Goal: Transaction & Acquisition: Purchase product/service

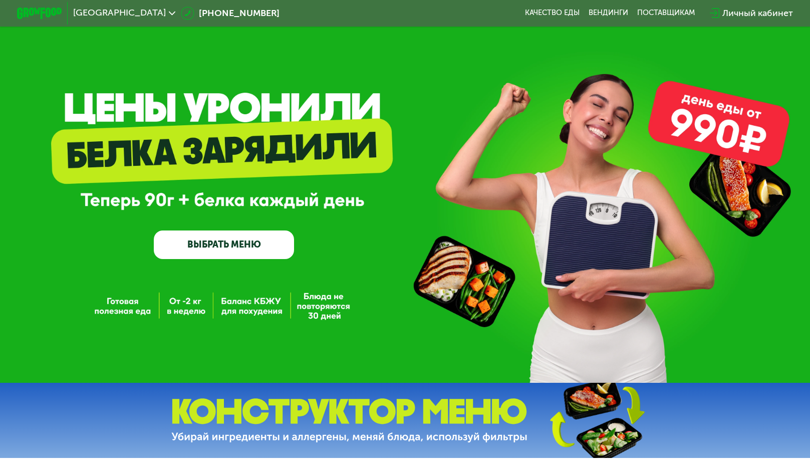
click at [258, 252] on link "ВЫБРАТЬ МЕНЮ" at bounding box center [224, 245] width 140 height 28
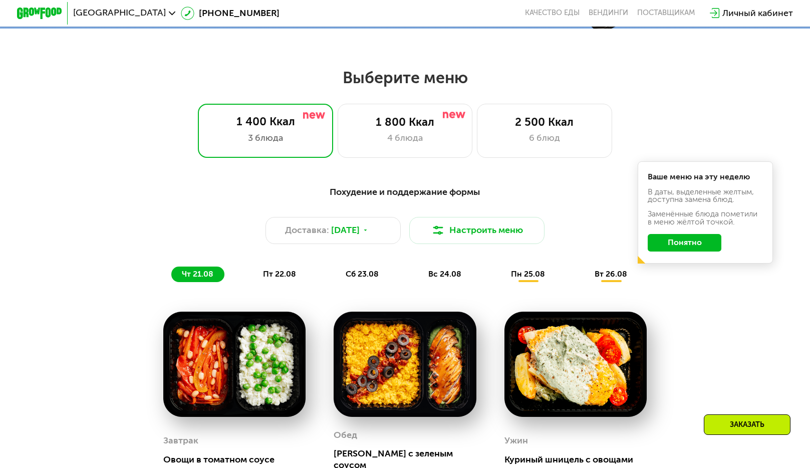
scroll to position [425, 0]
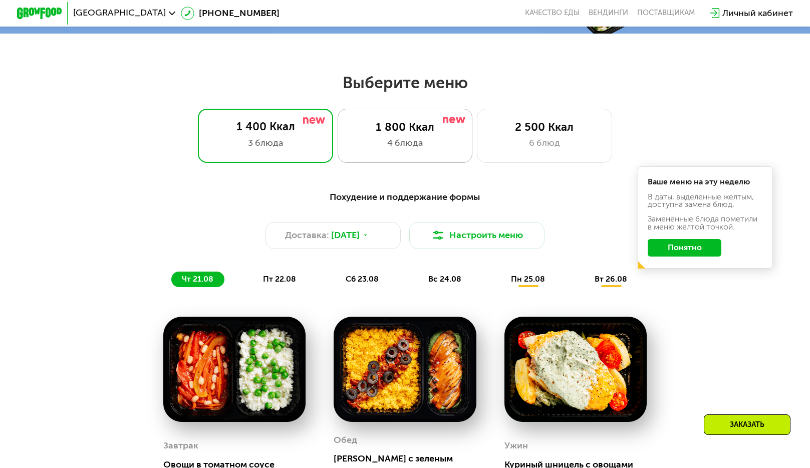
click at [386, 145] on div "4 блюда" at bounding box center [405, 143] width 112 height 14
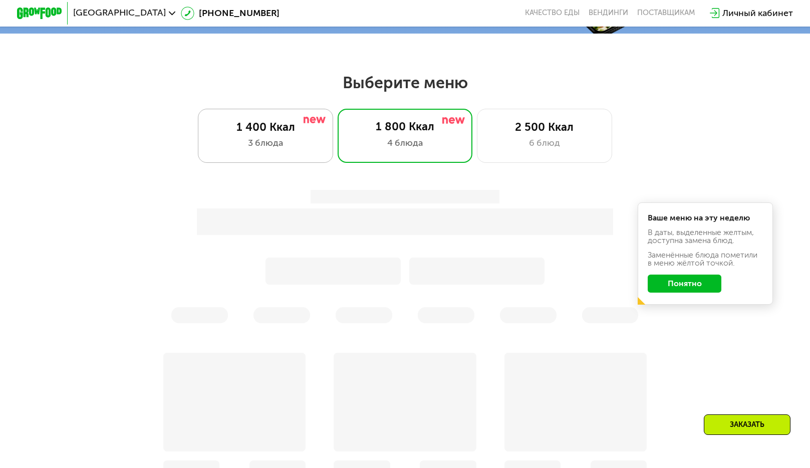
click at [338, 138] on div "1 400 Ккал 3 блюда" at bounding box center [405, 136] width 135 height 54
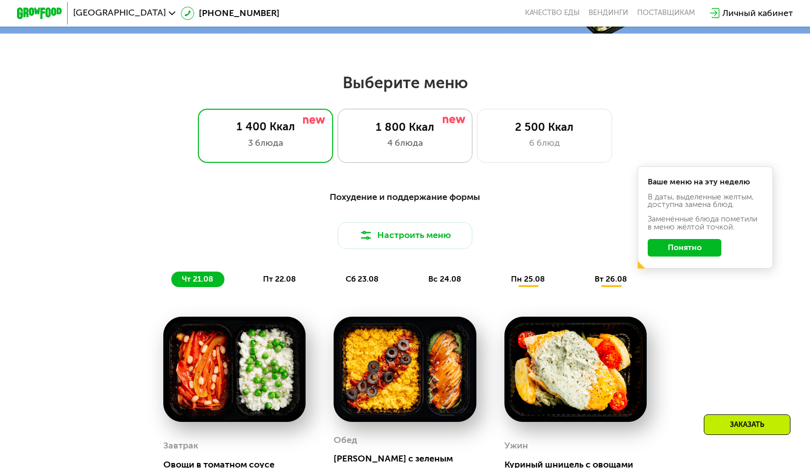
click at [382, 134] on div "1 800 Ккал" at bounding box center [405, 128] width 112 height 14
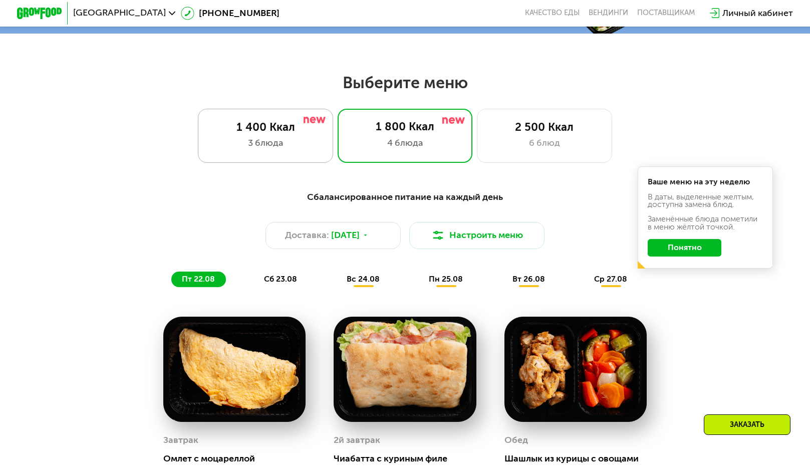
click at [311, 122] on img at bounding box center [315, 120] width 23 height 6
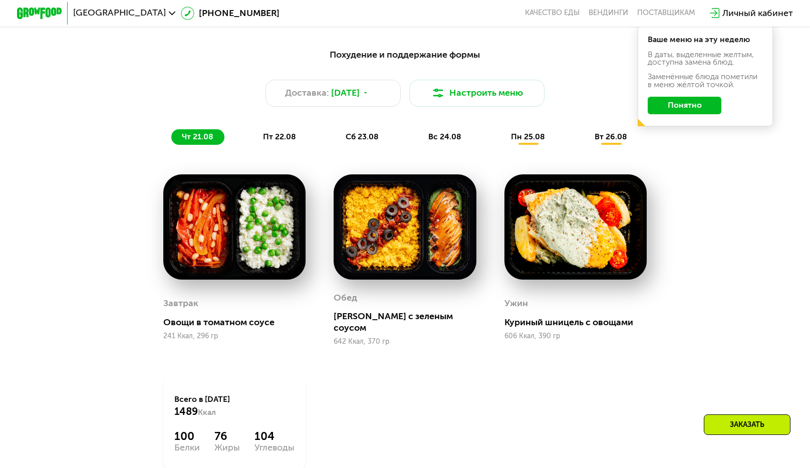
scroll to position [575, 0]
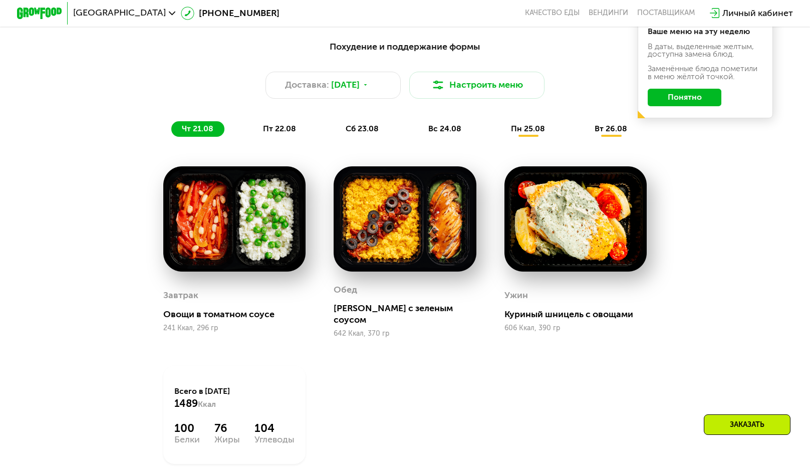
click at [336, 129] on div "пт 22.08" at bounding box center [363, 129] width 55 height 16
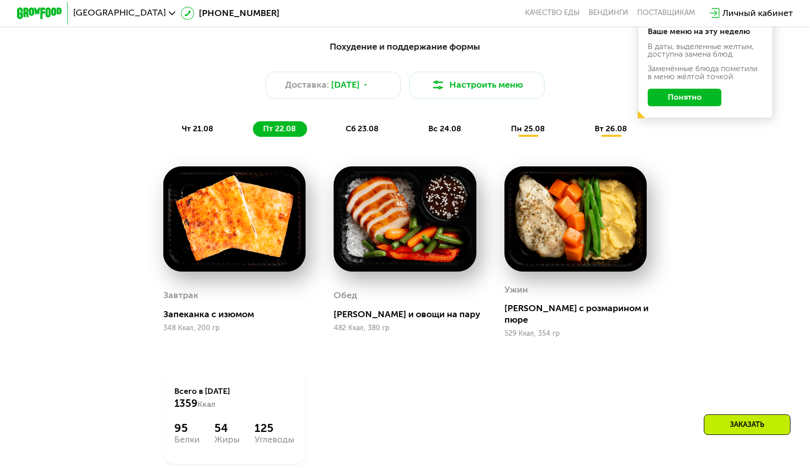
click at [373, 130] on span "сб 23.08" at bounding box center [362, 129] width 33 height 10
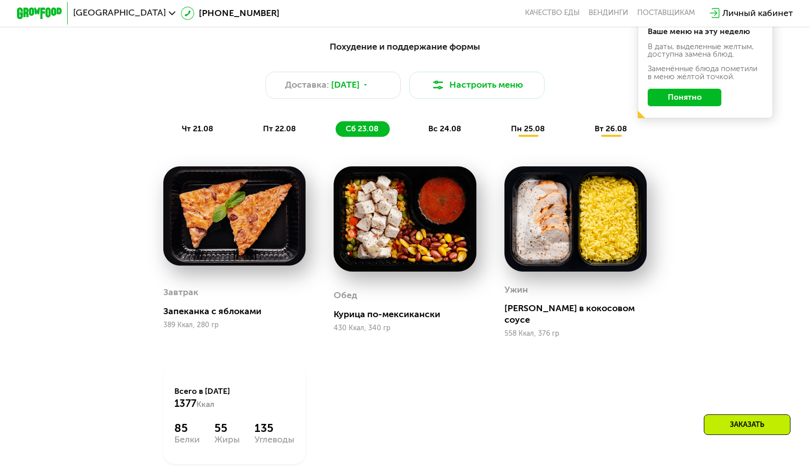
click at [449, 133] on span "вс 24.08" at bounding box center [445, 129] width 33 height 10
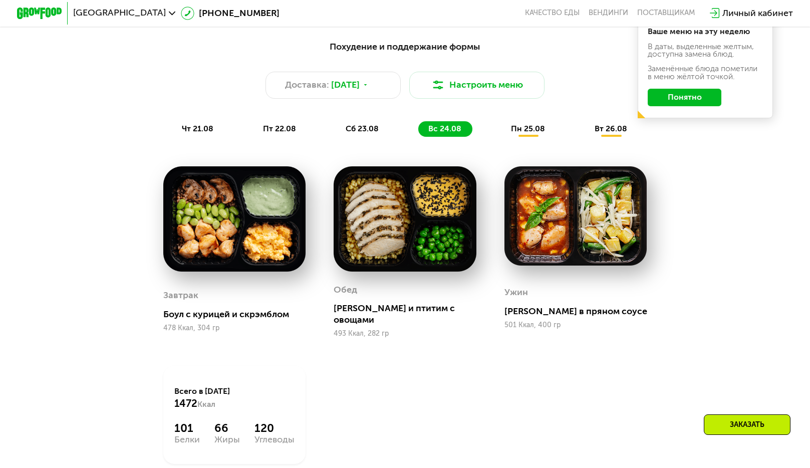
click at [539, 131] on span "пн 25.08" at bounding box center [528, 129] width 34 height 10
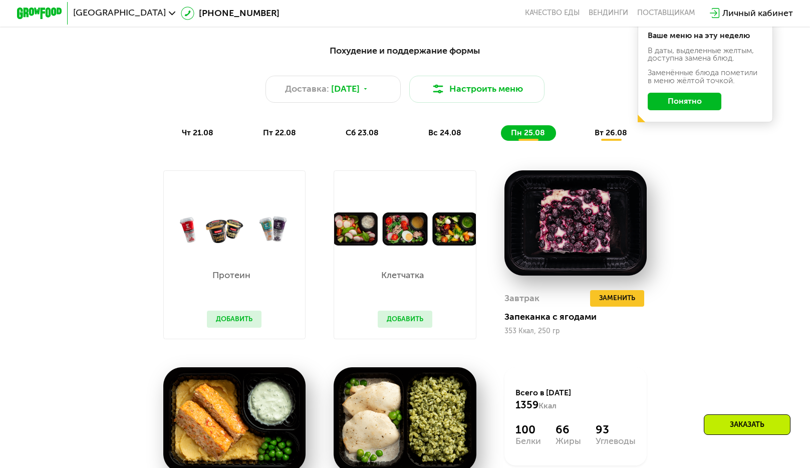
scroll to position [475, 0]
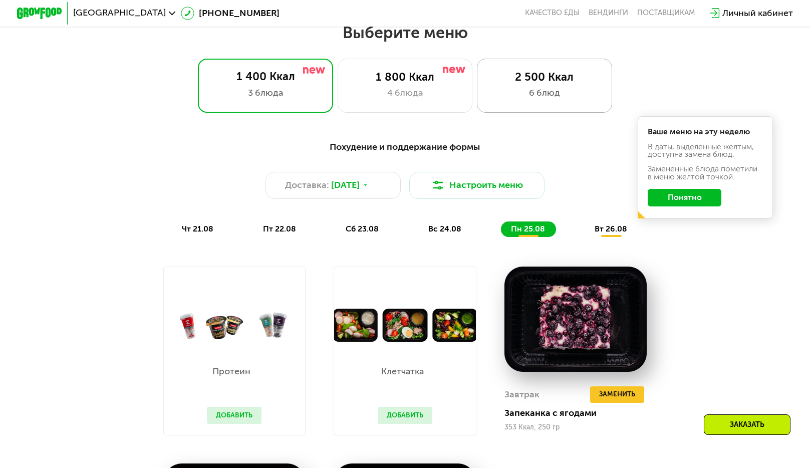
click at [558, 84] on div "2 500 Ккал" at bounding box center [545, 78] width 112 height 14
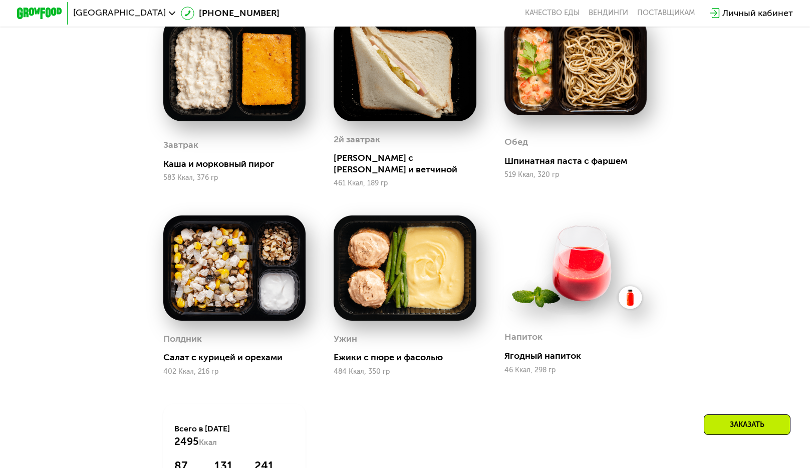
scroll to position [775, 0]
